Goal: Download file/media

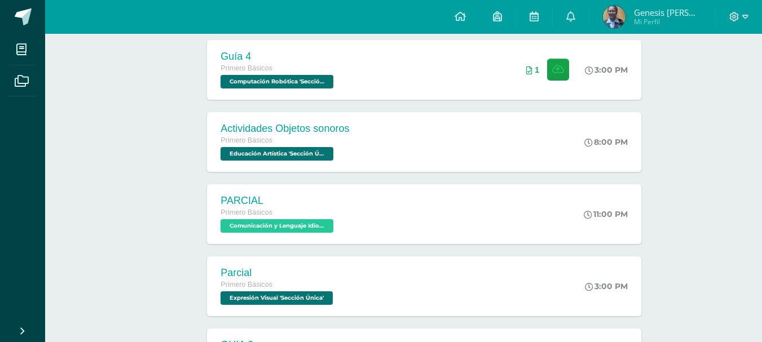
scroll to position [406, 0]
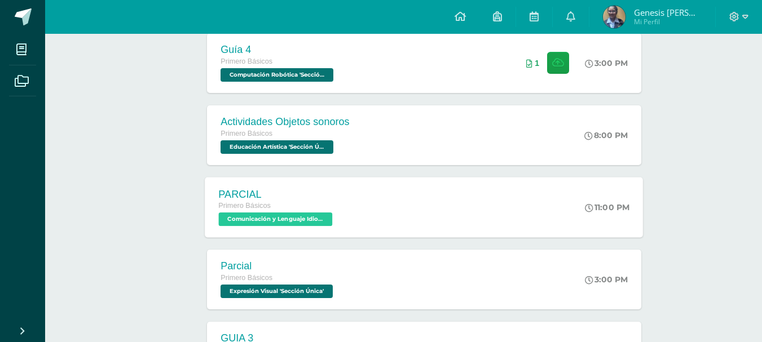
click at [576, 204] on div "PARCIAL Primero Básicos Comunicación y Lenguaje Idioma Extranjero 'Sección Únic…" at bounding box center [424, 207] width 438 height 60
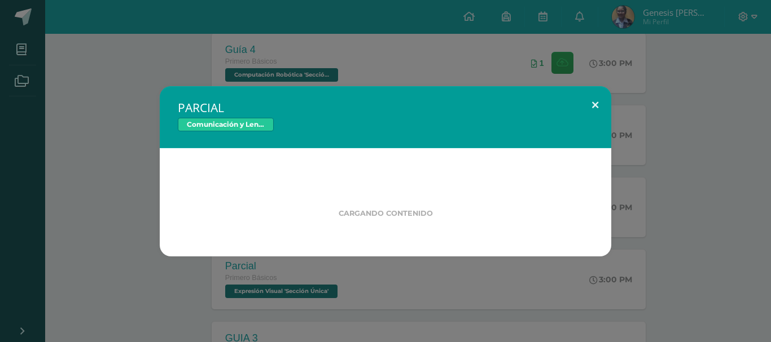
click at [596, 106] on button at bounding box center [595, 105] width 32 height 38
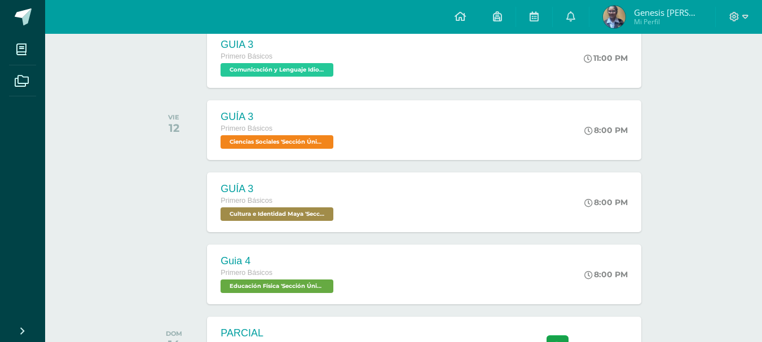
scroll to position [700, 0]
click at [471, 123] on div "GUÍA 3 Primero Básicos Ciencias Sociales 'Sección Única' 8:00 PM GUÍA 3 Ciencia…" at bounding box center [424, 130] width 438 height 60
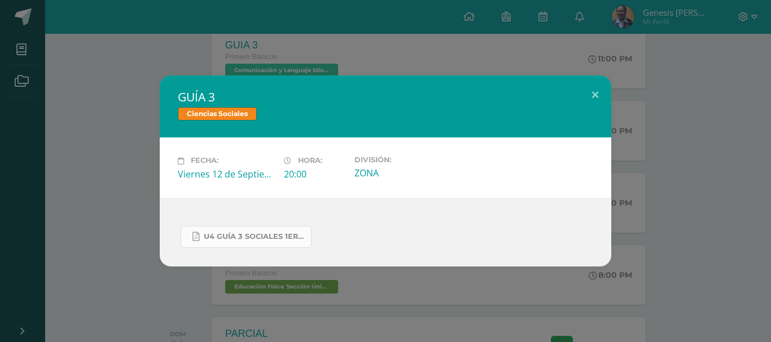
click at [276, 232] on link "U4 GUÍA 3 SOCIALES 1ERO.pdf" at bounding box center [246, 237] width 131 height 22
click at [596, 100] on button at bounding box center [595, 95] width 32 height 38
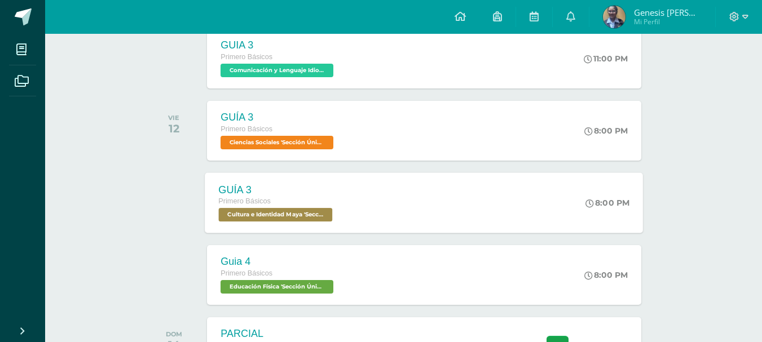
click at [313, 212] on span "Cultura e Identidad Maya 'Sección Única'" at bounding box center [276, 215] width 114 height 14
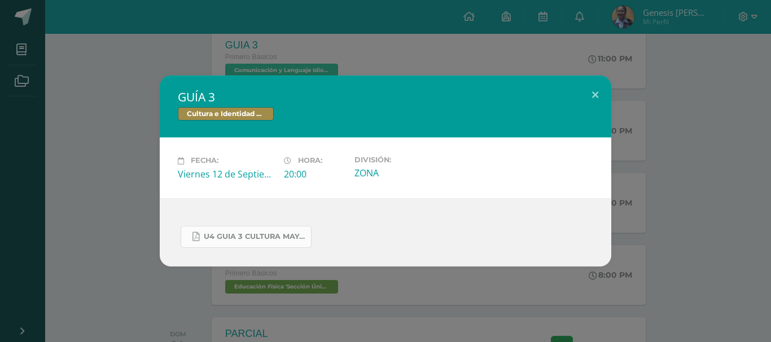
click at [287, 230] on link "U4 GUIA 3 CULTURA MAYA BASICOS.pdf" at bounding box center [246, 237] width 131 height 22
click at [598, 89] on button at bounding box center [595, 95] width 32 height 38
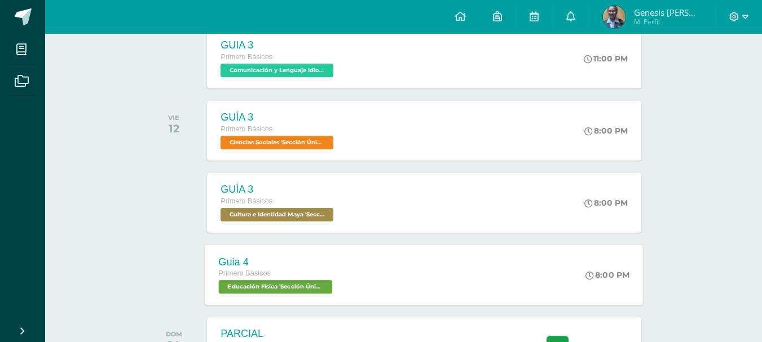
click at [292, 283] on span "Educación Física 'Sección Única'" at bounding box center [276, 287] width 114 height 14
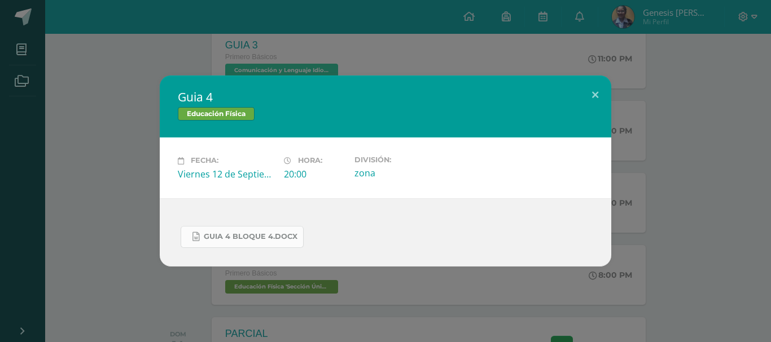
click at [254, 235] on span "guia 4 bloque 4.docx" at bounding box center [251, 236] width 94 height 9
click at [597, 92] on button at bounding box center [595, 95] width 32 height 38
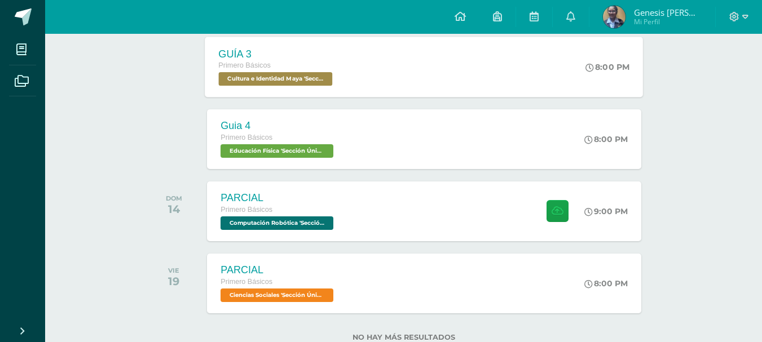
scroll to position [871, 0]
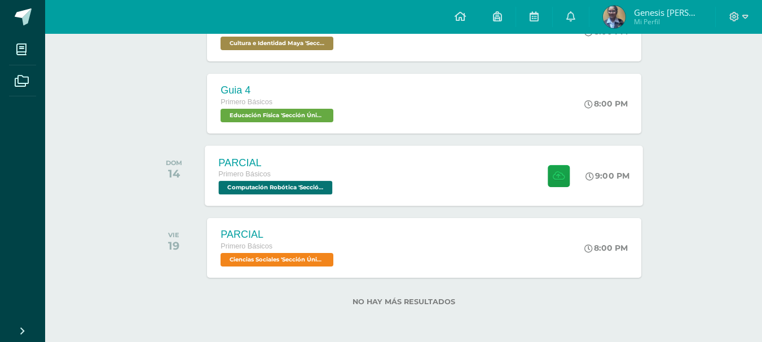
click at [390, 178] on div "PARCIAL Primero Básicos Computación Robótica 'Sección Única' 9:00 PM PARCIAL Co…" at bounding box center [424, 176] width 438 height 60
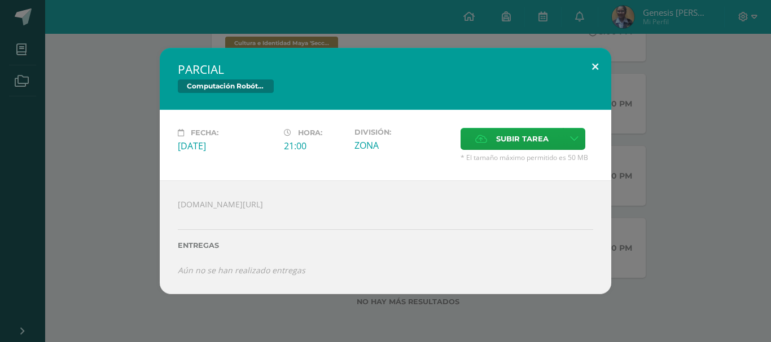
click at [592, 64] on button at bounding box center [595, 67] width 32 height 38
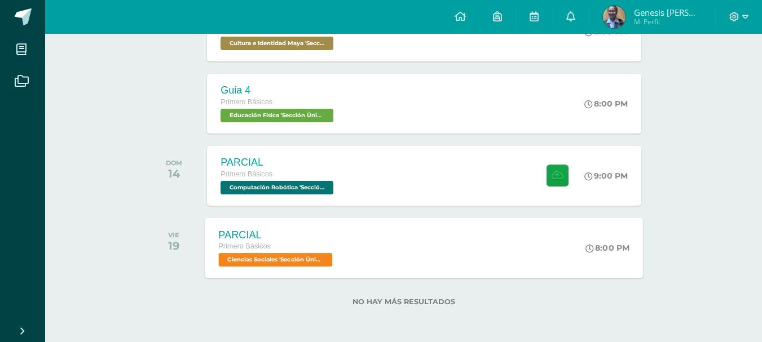
click at [314, 252] on div "Primero Básicos" at bounding box center [277, 247] width 117 height 12
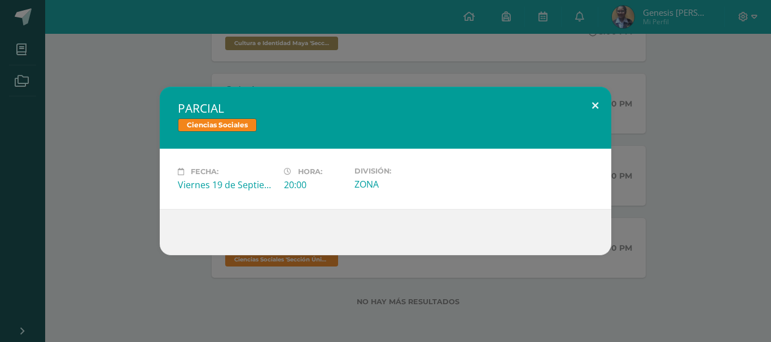
click at [588, 107] on button at bounding box center [595, 106] width 32 height 38
